Goal: Information Seeking & Learning: Learn about a topic

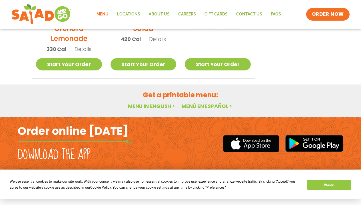
scroll to position [362, 0]
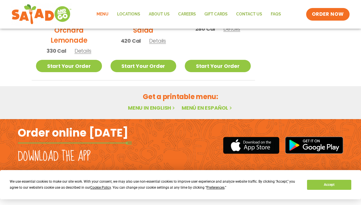
scroll to position [359, 0]
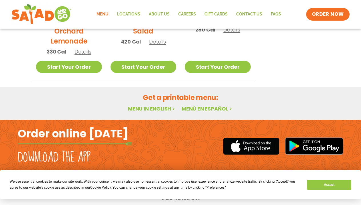
click at [151, 105] on link "Menu in English" at bounding box center [152, 108] width 48 height 7
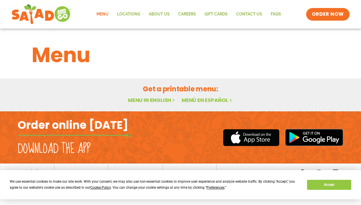
scroll to position [2, 0]
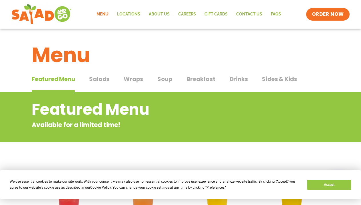
click at [131, 84] on button "Wraps Wraps" at bounding box center [133, 83] width 19 height 17
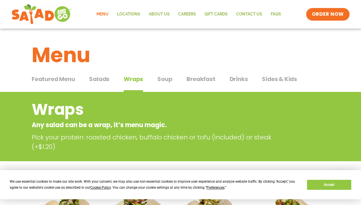
click at [66, 81] on span "Featured Menu" at bounding box center [53, 79] width 43 height 9
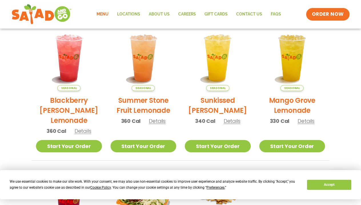
scroll to position [139, 0]
